Goal: Information Seeking & Learning: Compare options

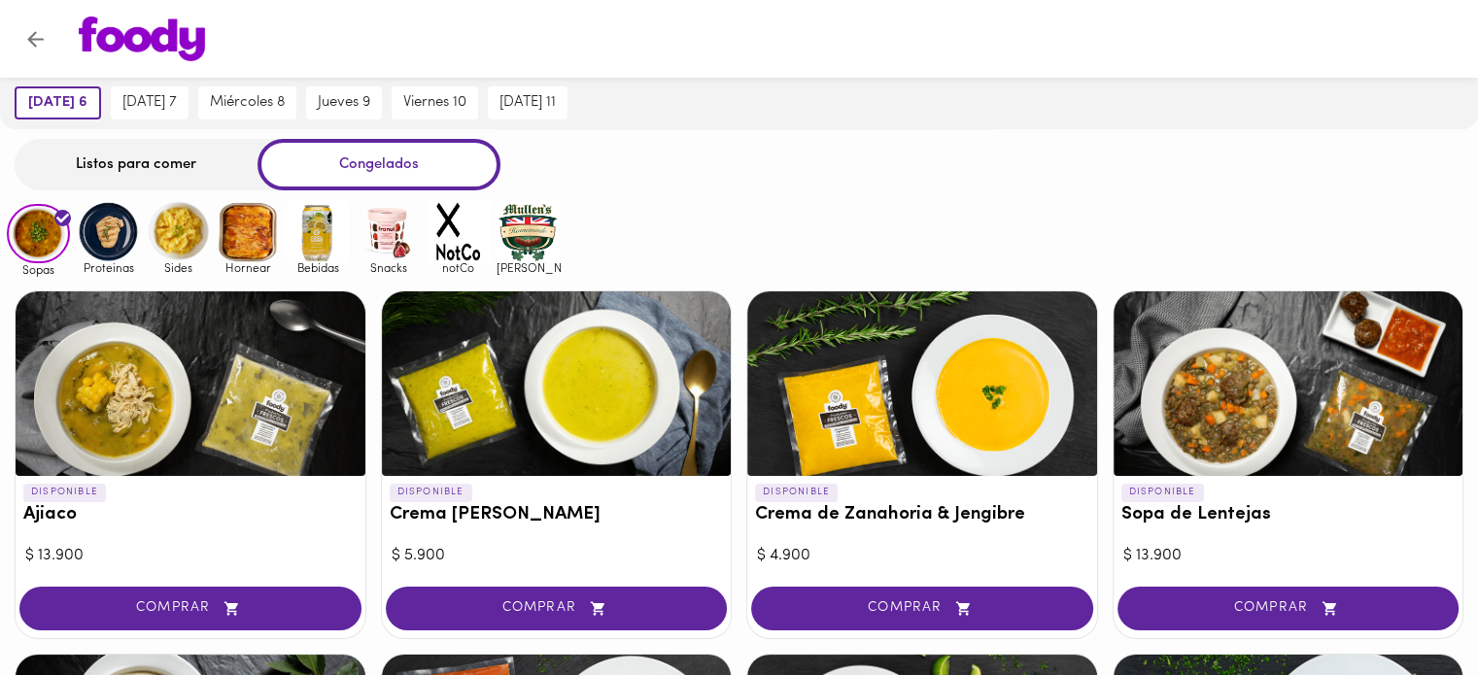
scroll to position [194, 0]
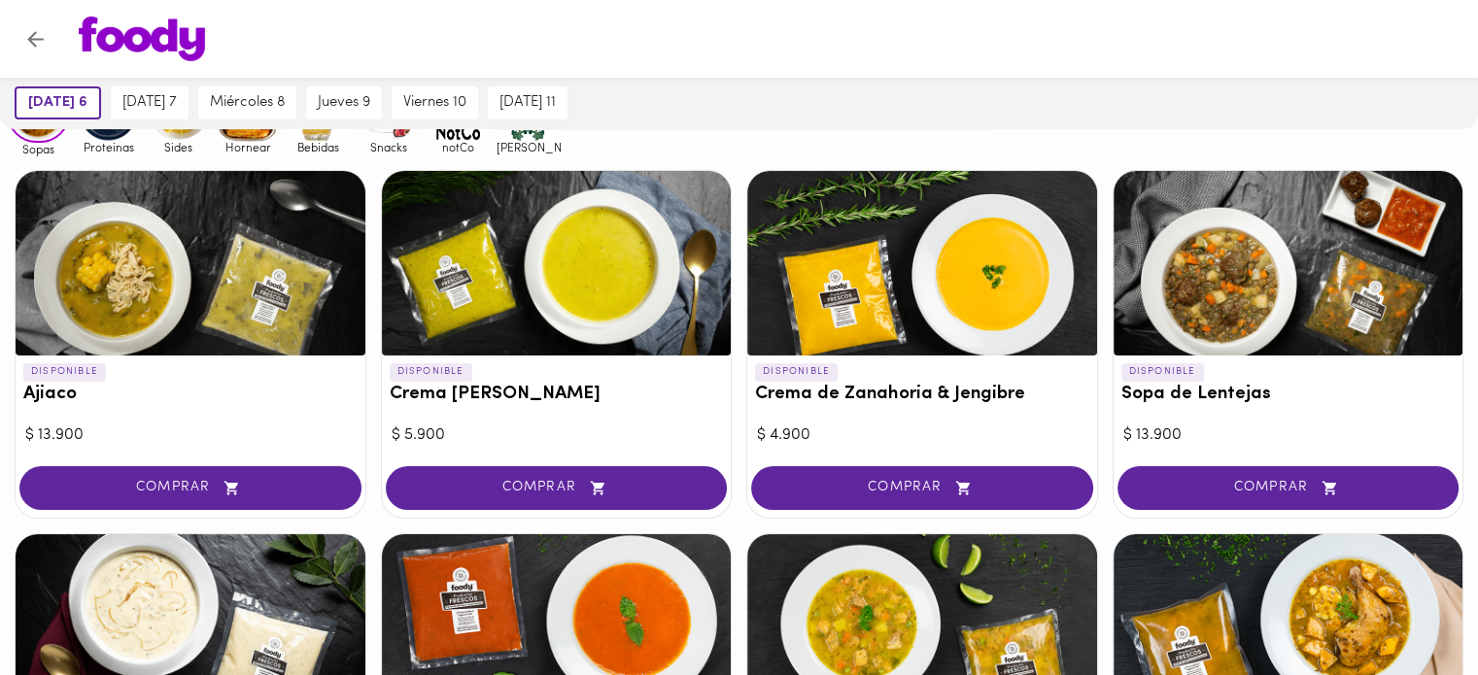
click at [838, 31] on div at bounding box center [756, 39] width 1395 height 45
click at [194, 315] on div at bounding box center [191, 263] width 350 height 185
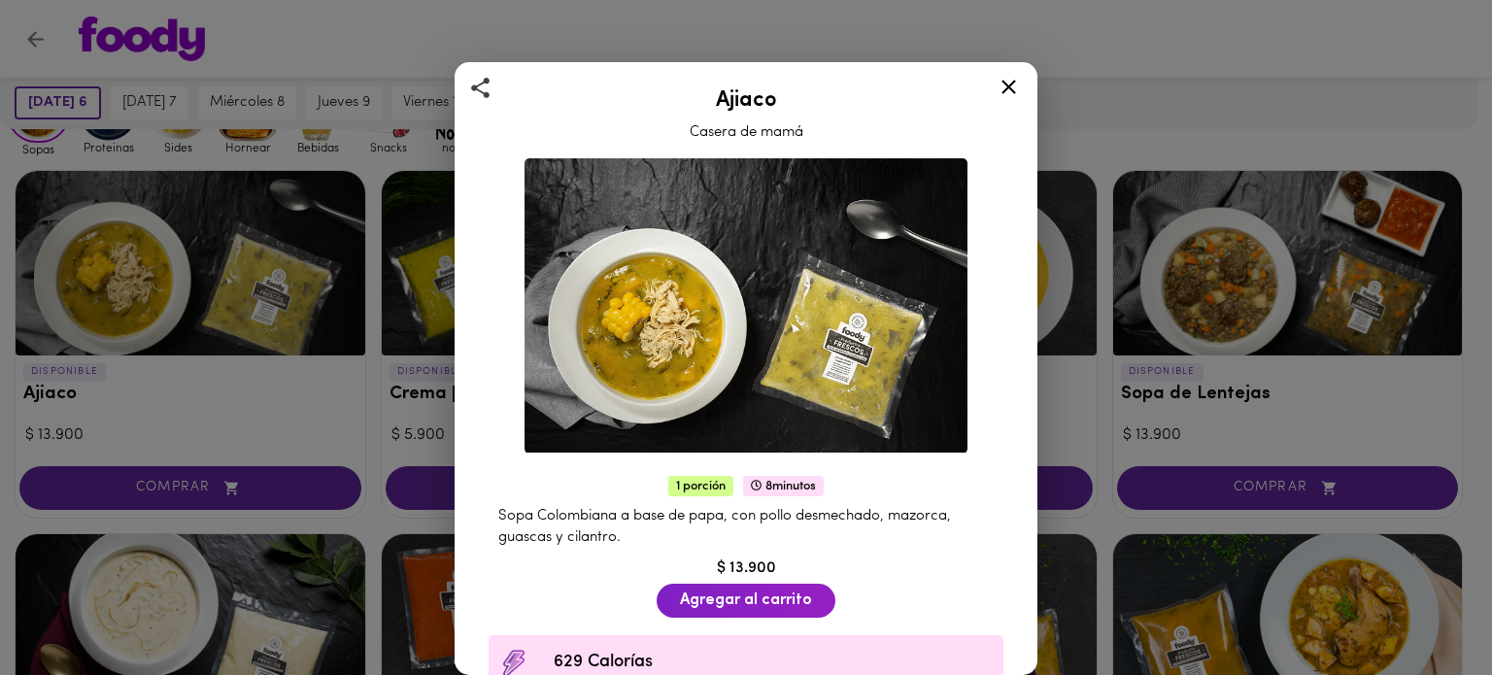
click at [944, 28] on div "Ajiaco Casera de mamá 1 porción 8 minutos Sopa Colombiana a base de papa, con p…" at bounding box center [746, 337] width 1492 height 675
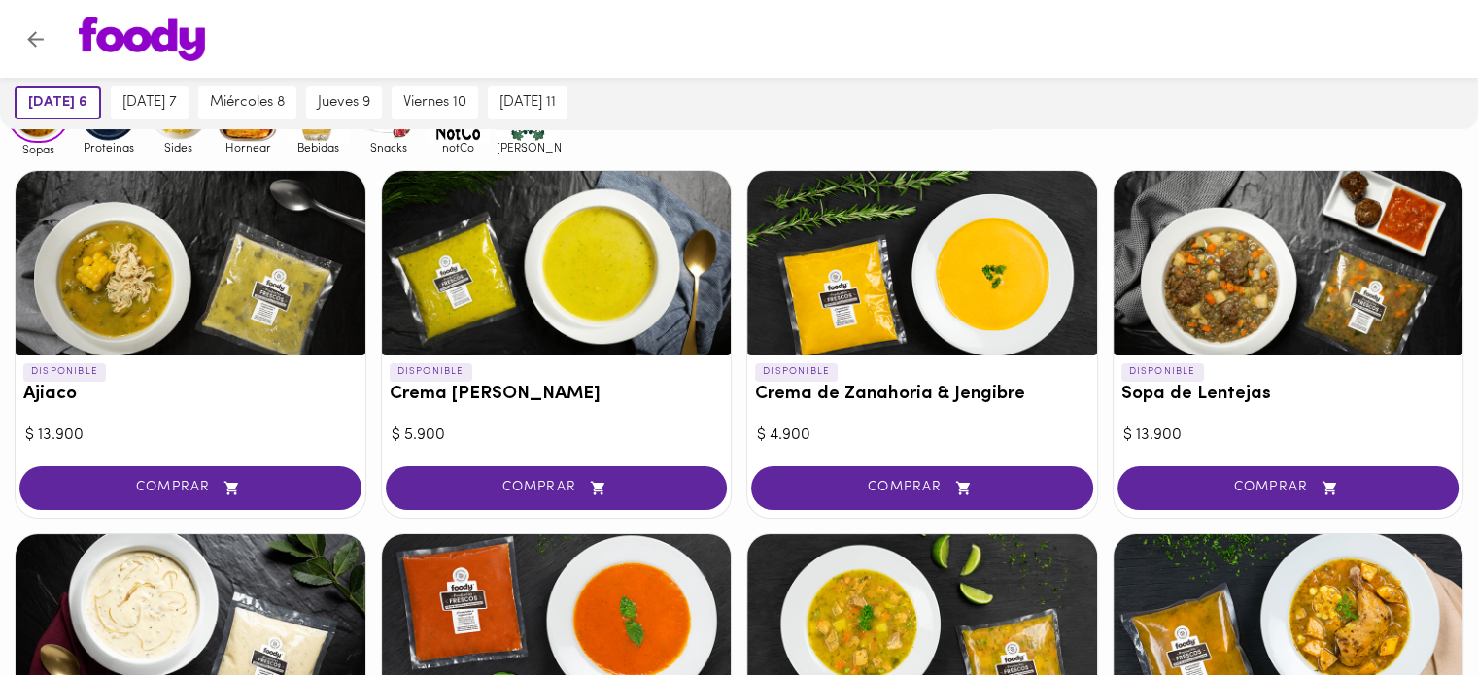
click at [919, 289] on div at bounding box center [922, 263] width 350 height 185
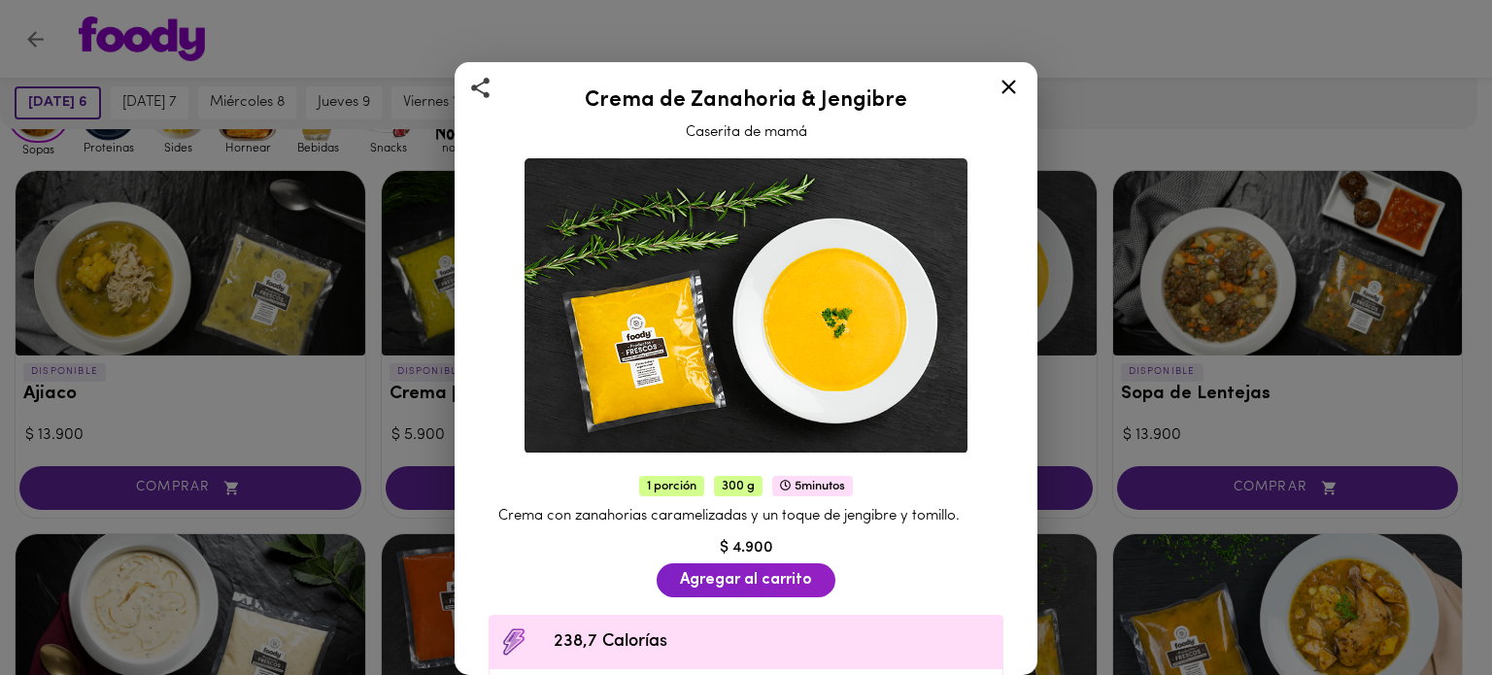
click at [946, 45] on div "Crema de Zanahoria & Jengibre Caserita de mamá 1 porción 300 g 5 minutos Crema …" at bounding box center [746, 337] width 1492 height 675
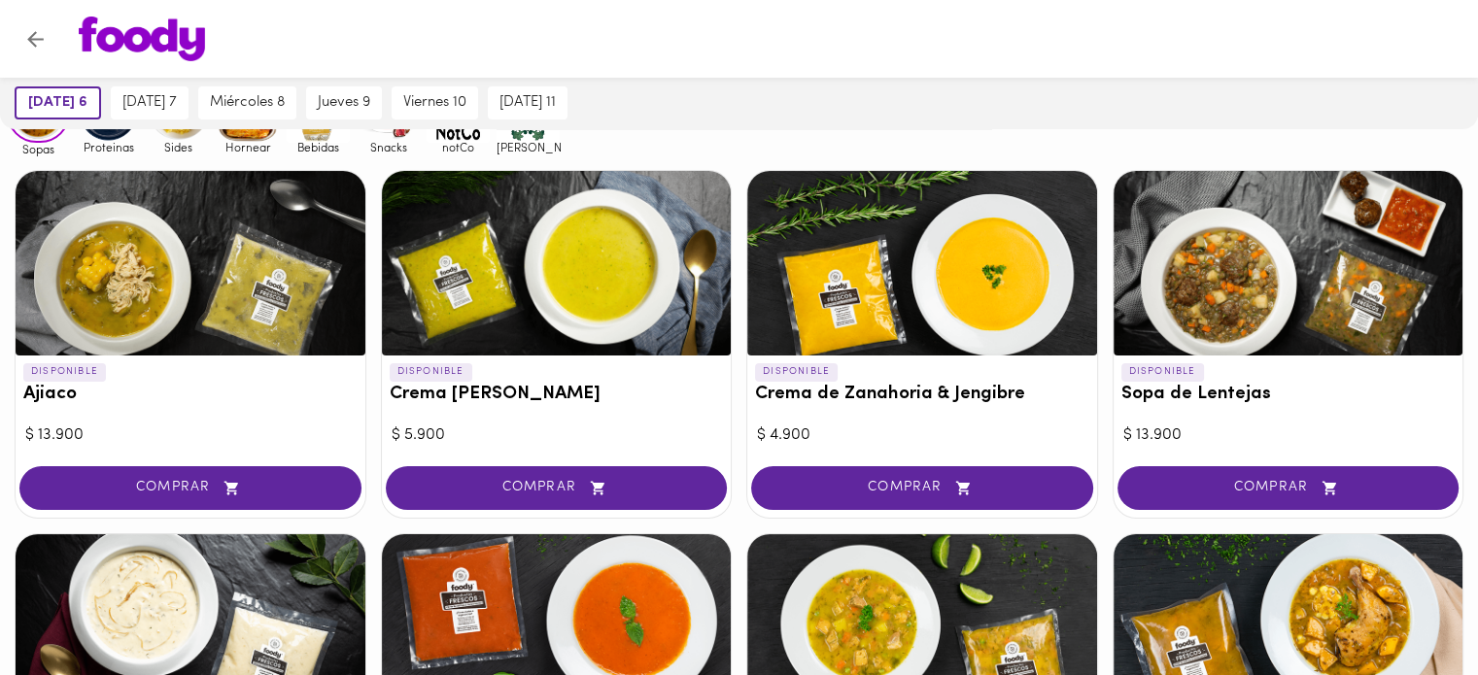
click at [1182, 411] on div "DISPONIBLE Sopa de Lentejas" at bounding box center [1288, 388] width 350 height 64
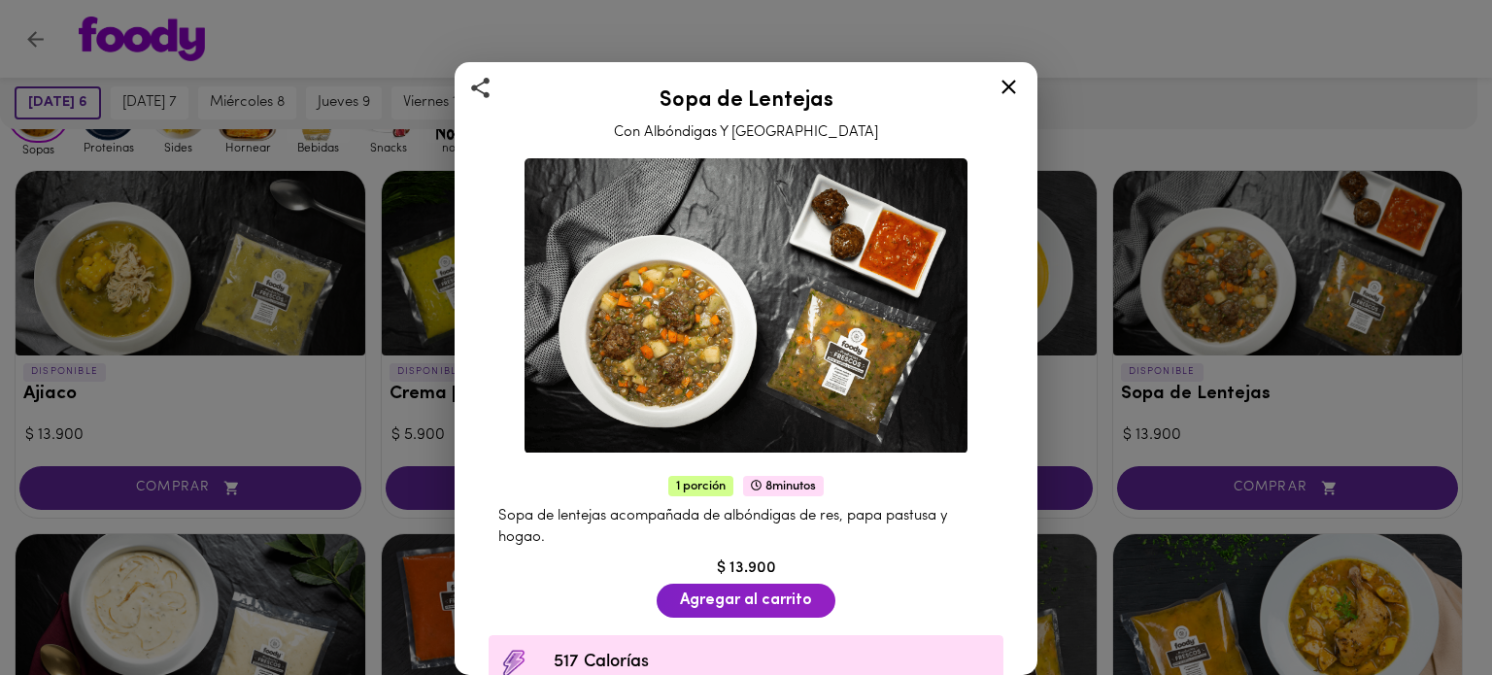
click at [1111, 27] on div "Sopa de Lentejas Con Albóndigas Y Hogao 1 porción 8 minutos Sopa de lentejas ac…" at bounding box center [746, 337] width 1492 height 675
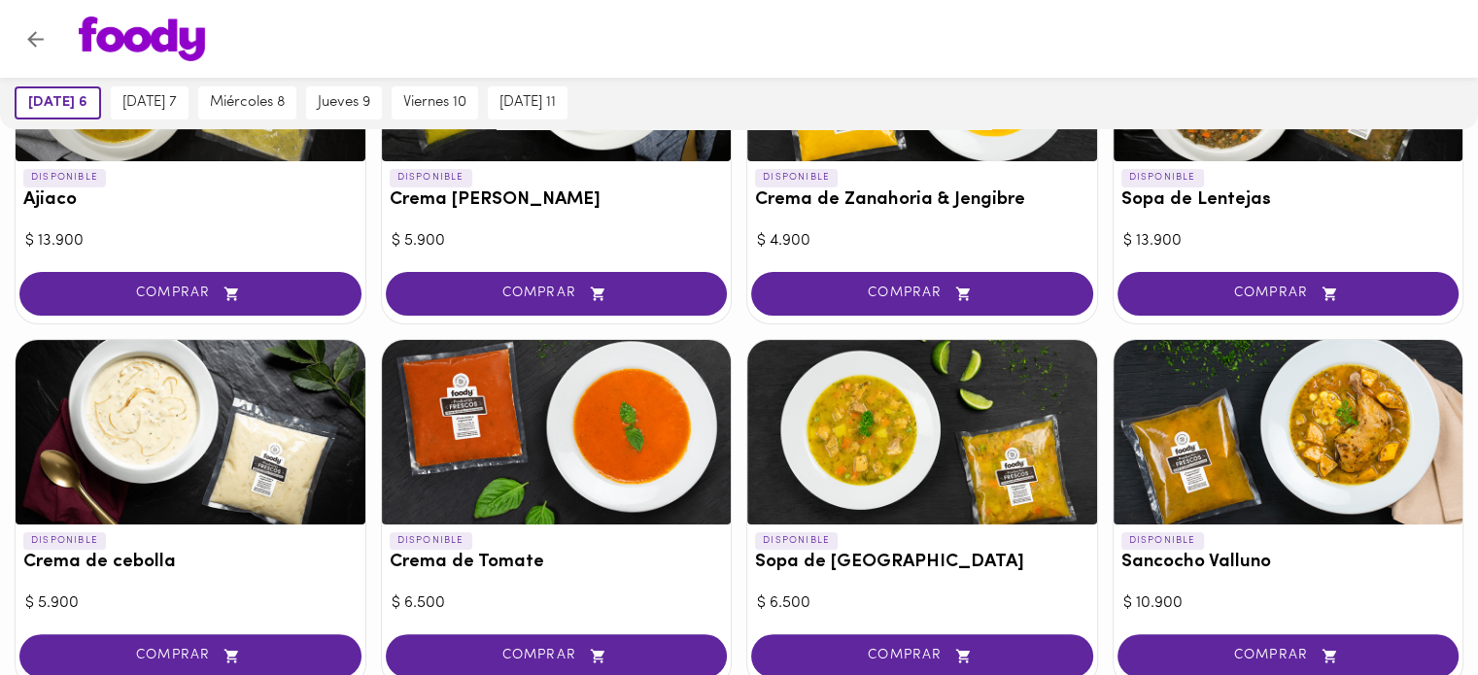
scroll to position [486, 0]
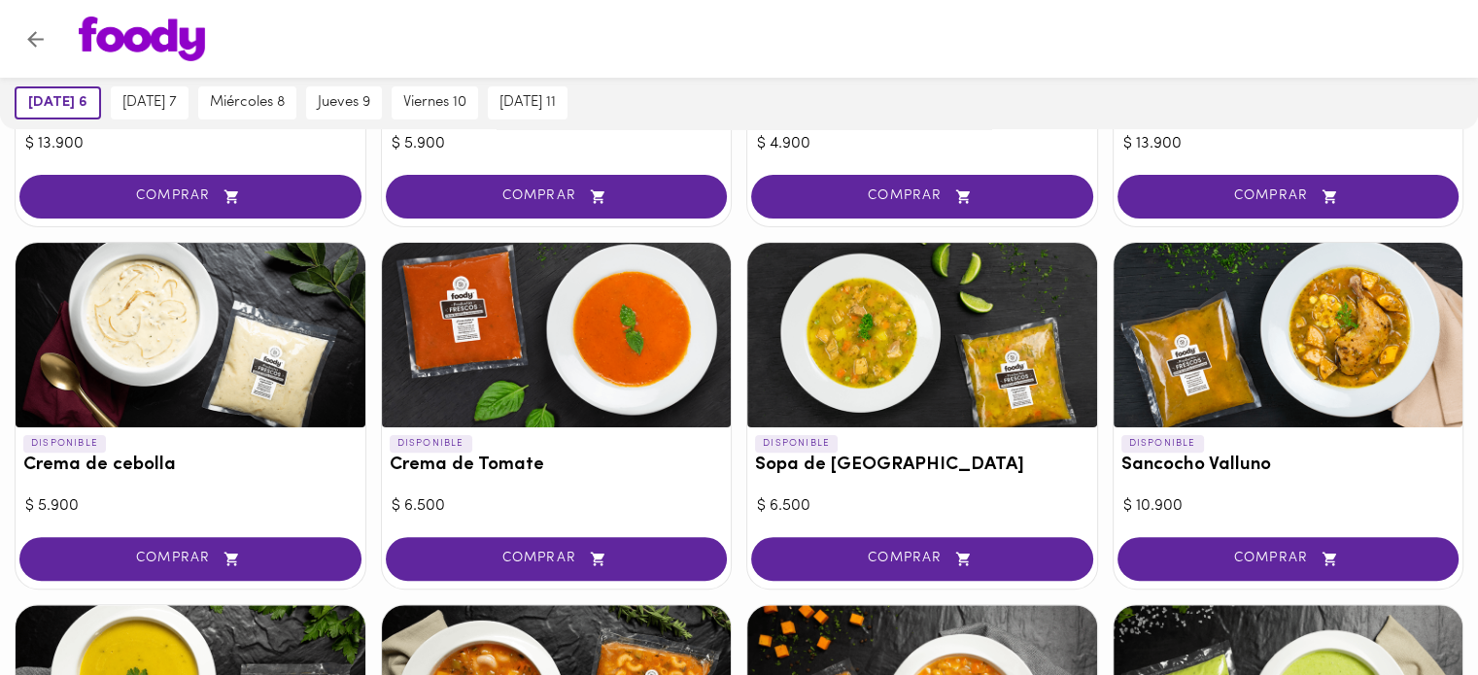
click at [593, 478] on div "DISPONIBLE Crema de Tomate" at bounding box center [557, 459] width 350 height 64
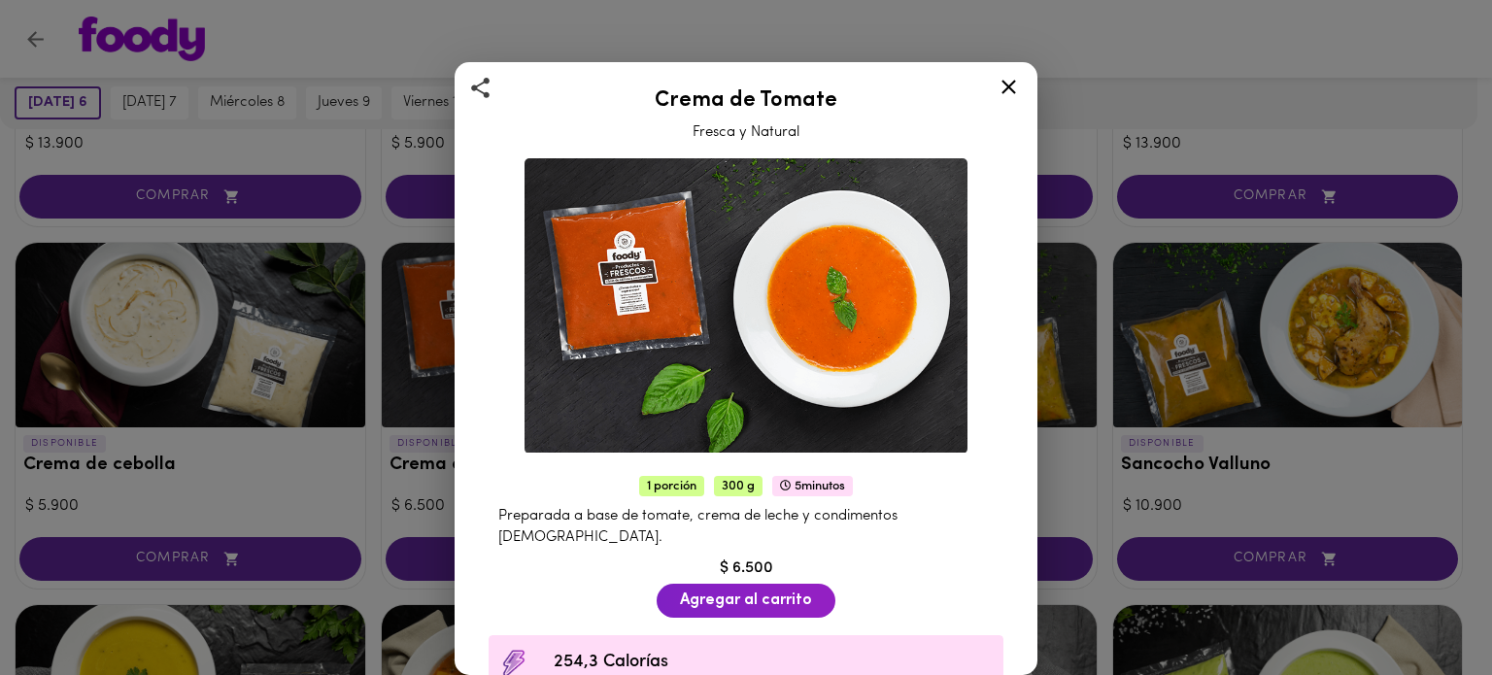
click at [1123, 40] on div "Crema de Tomate Fresca y Natural 1 porción 300 g 5 minutos Preparada a base de …" at bounding box center [746, 337] width 1492 height 675
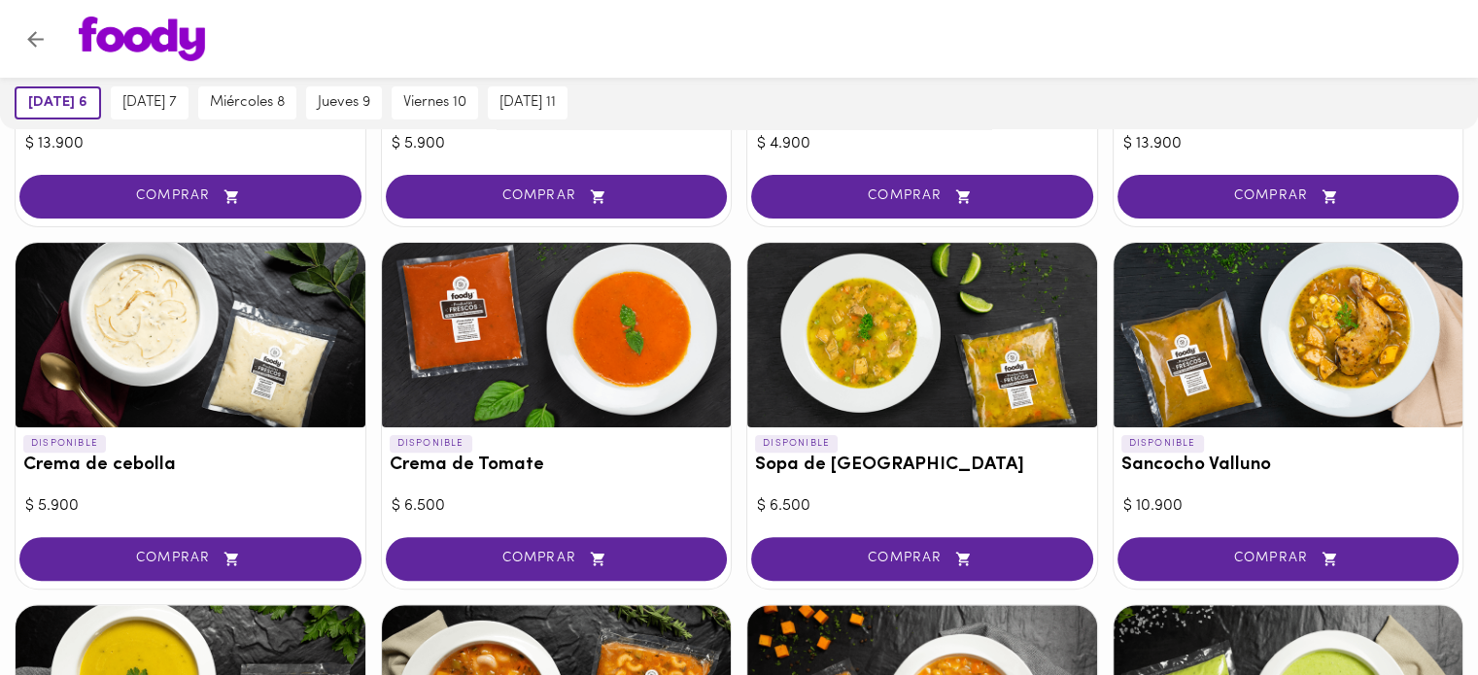
click at [960, 433] on div "DISPONIBLE Sopa de [GEOGRAPHIC_DATA]" at bounding box center [922, 459] width 350 height 64
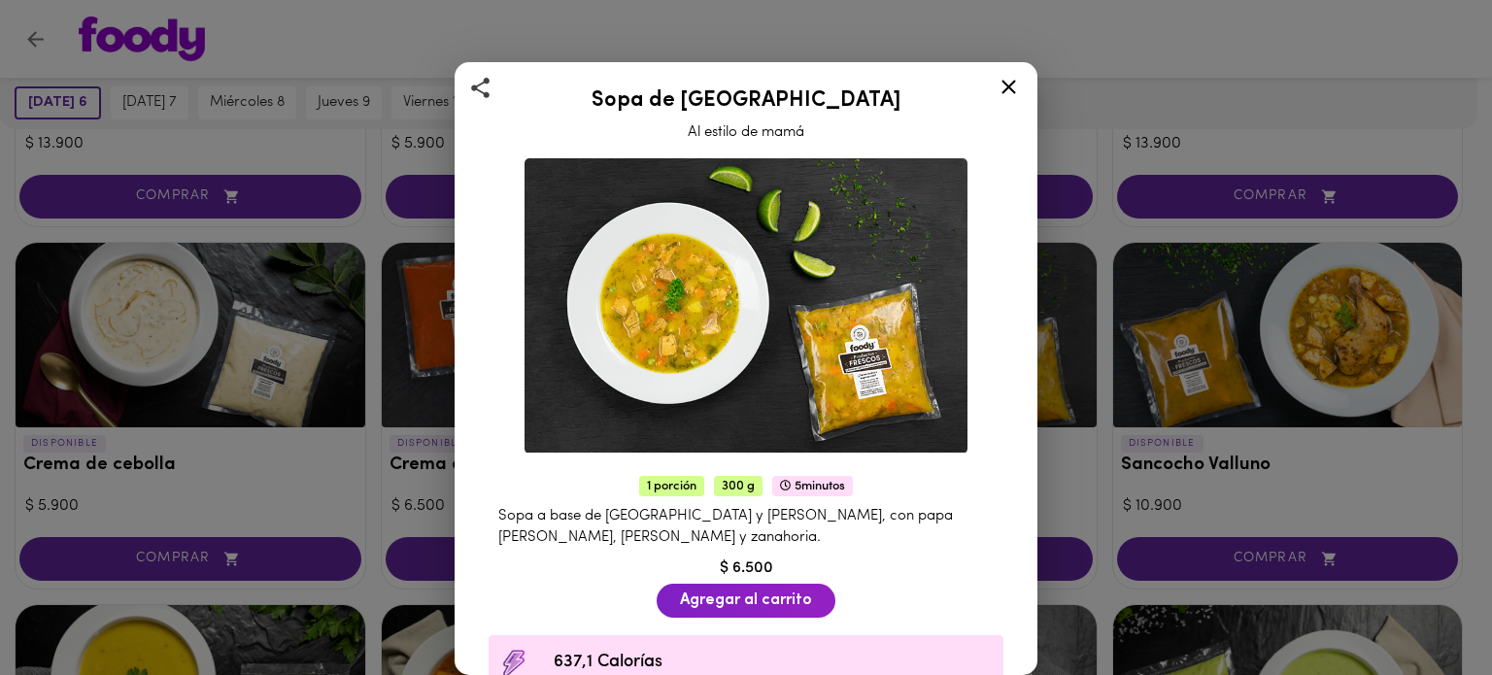
click at [1148, 34] on div "Sopa de Mondongo Al estilo de mamá 1 porción 300 g 5 minutos Sopa a base de [GE…" at bounding box center [746, 337] width 1492 height 675
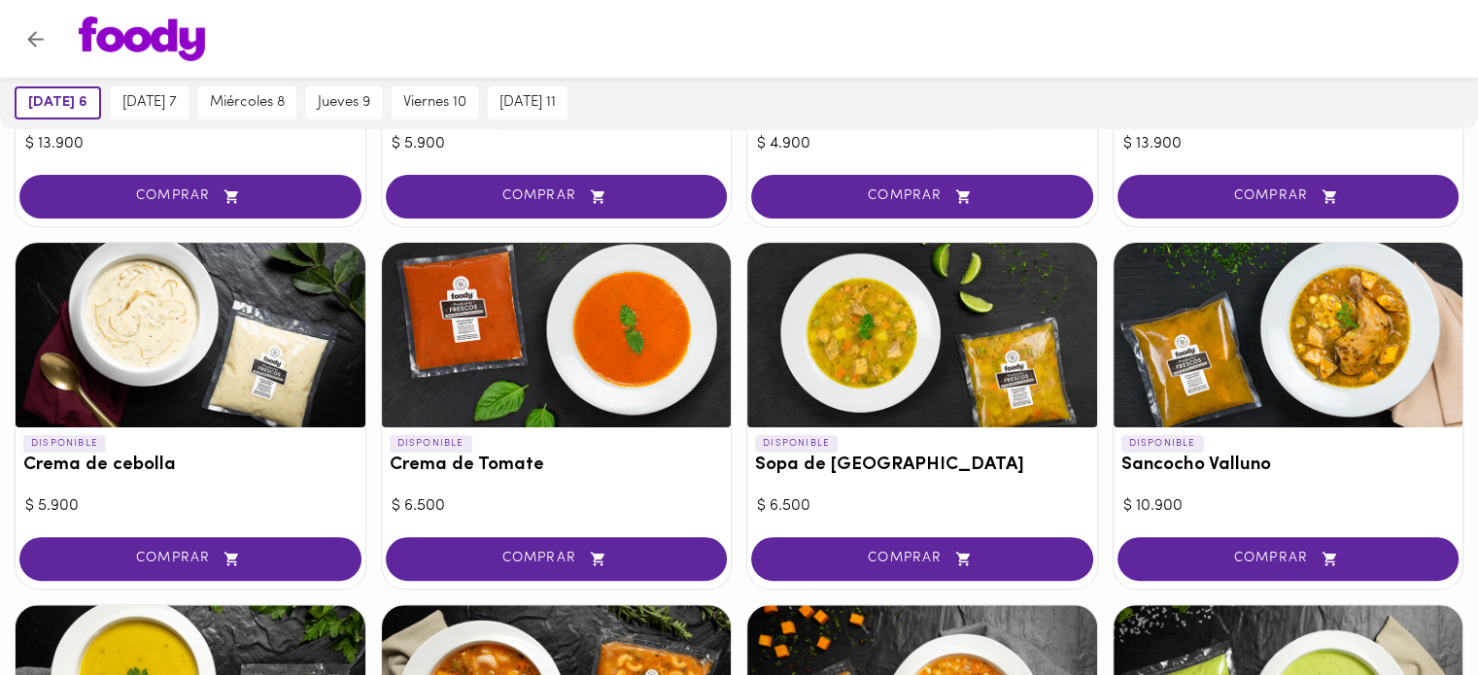
click at [1298, 457] on h3 "Sancocho Valluno" at bounding box center [1288, 466] width 334 height 20
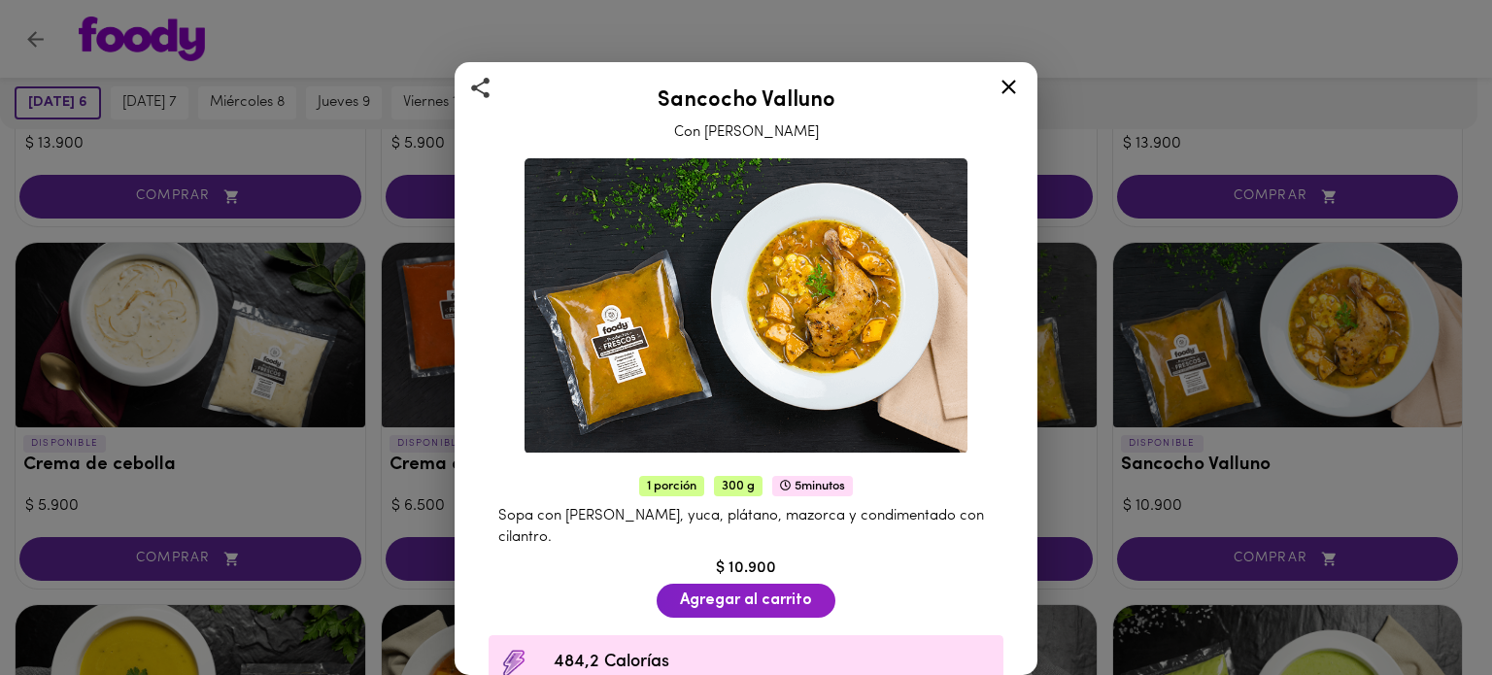
click at [1291, 44] on div "Sancocho Valluno Con Pierna Pernil 1 porción 300 g 5 minutos Sopa con pierna pe…" at bounding box center [746, 337] width 1492 height 675
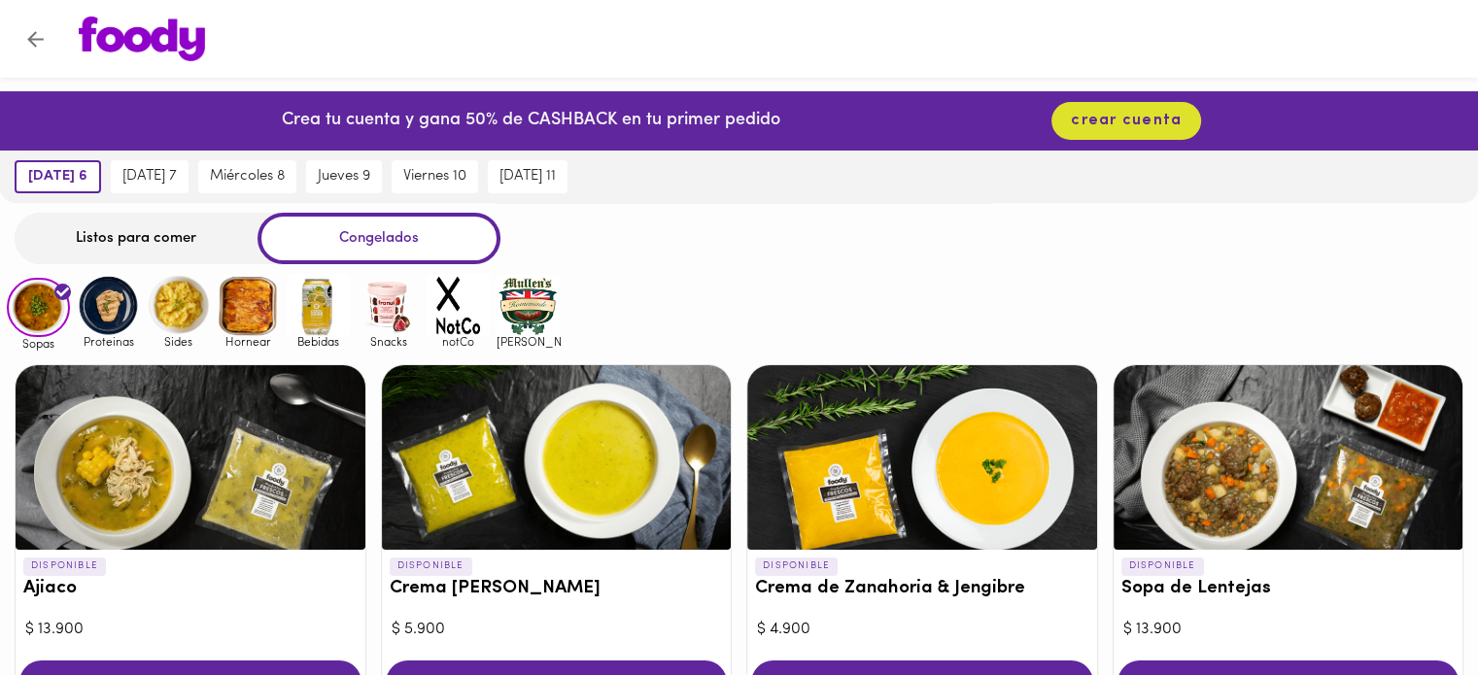
click at [99, 317] on img at bounding box center [108, 305] width 63 height 63
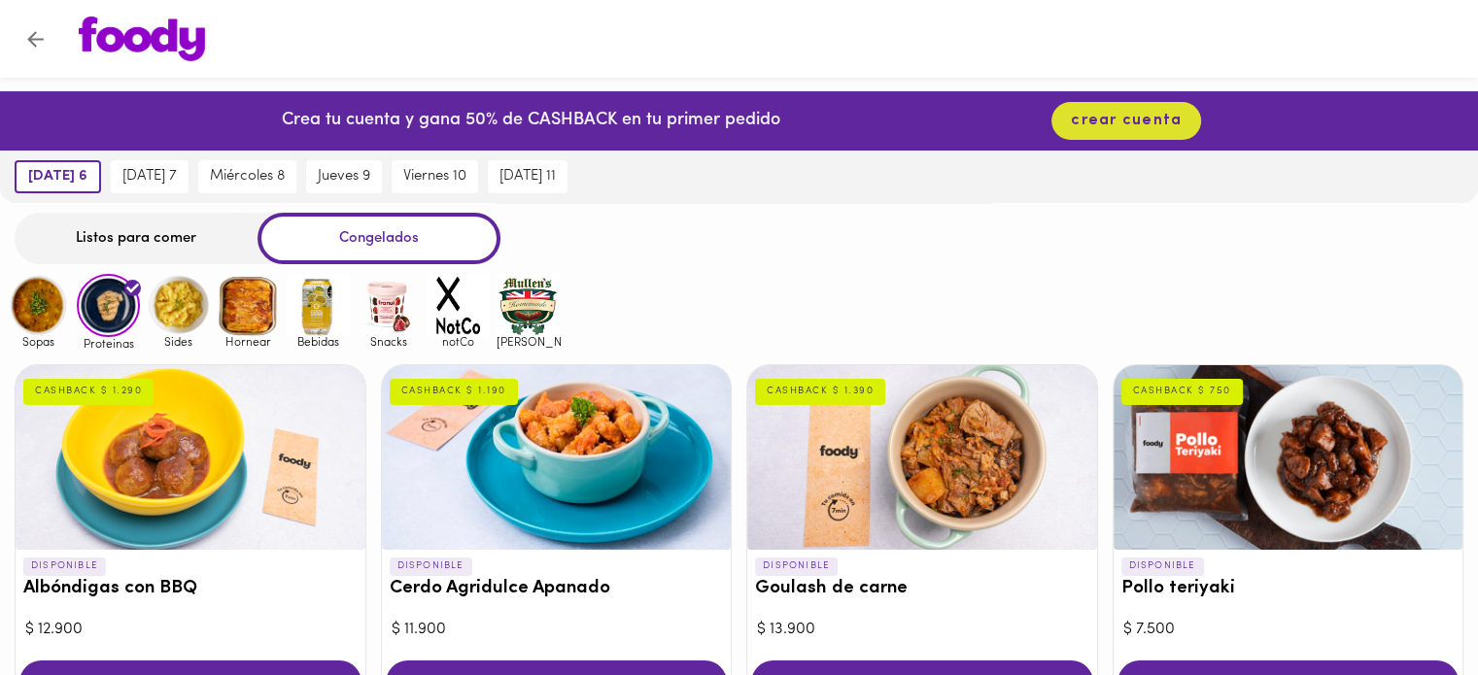
click at [198, 310] on img at bounding box center [178, 305] width 63 height 63
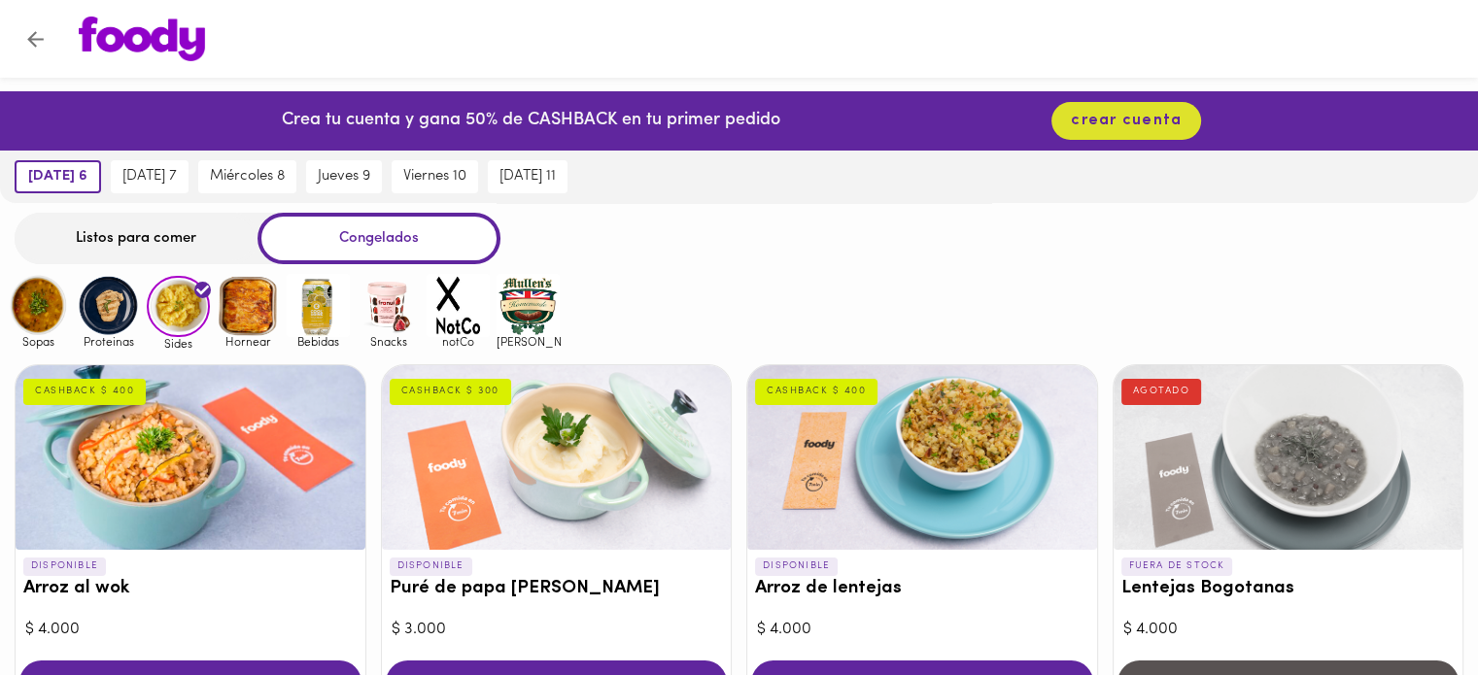
click at [260, 310] on img at bounding box center [248, 305] width 63 height 63
